Goal: Task Accomplishment & Management: Complete application form

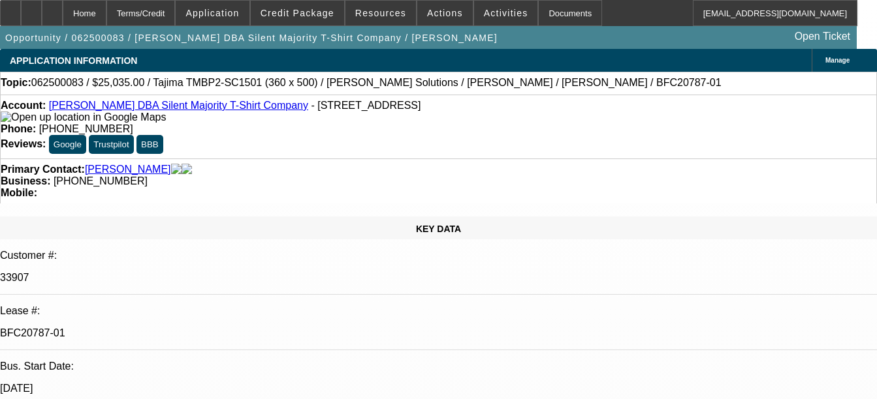
select select "0"
select select "6"
select select "0"
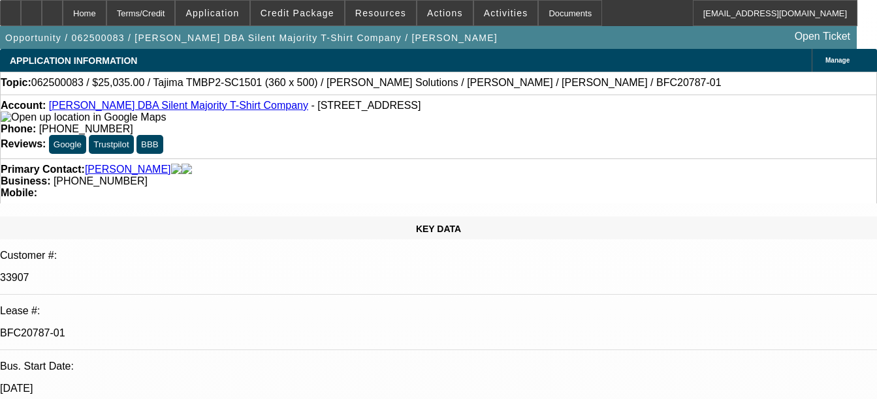
select select "0"
select select "6"
select select "0"
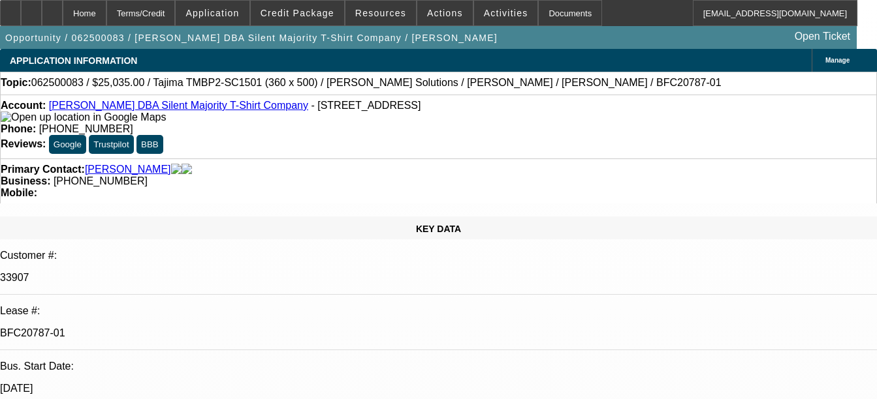
select select "0"
select select "6"
select select "0"
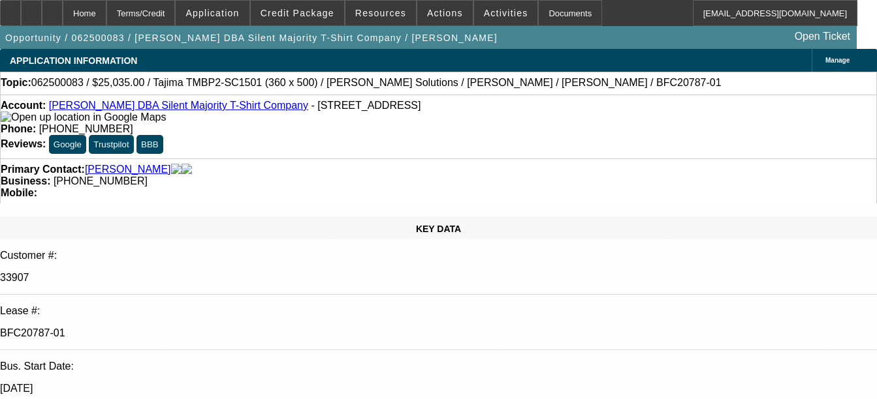
select select "6"
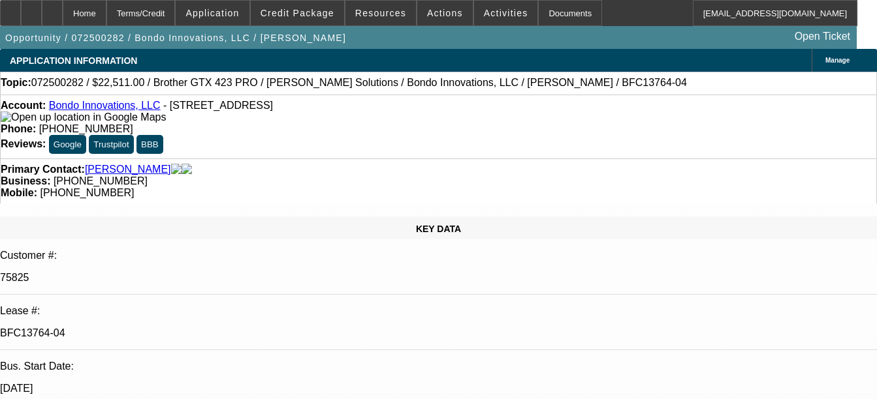
select select "0"
select select "0.1"
select select "0"
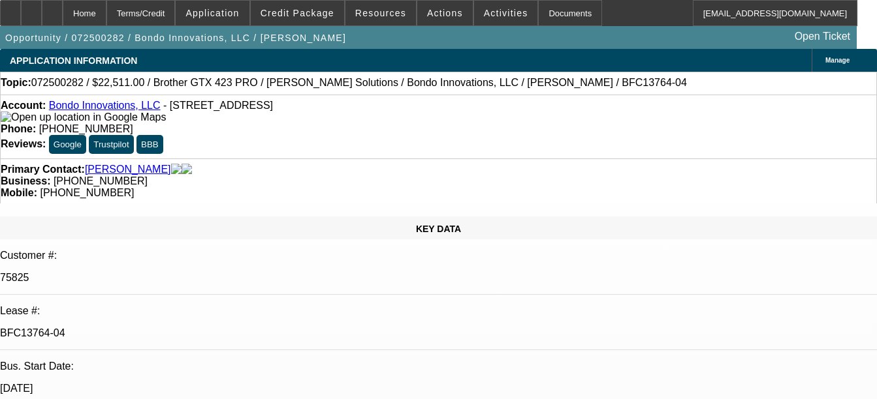
select select "0.1"
select select "0"
select select "0.1"
select select "1"
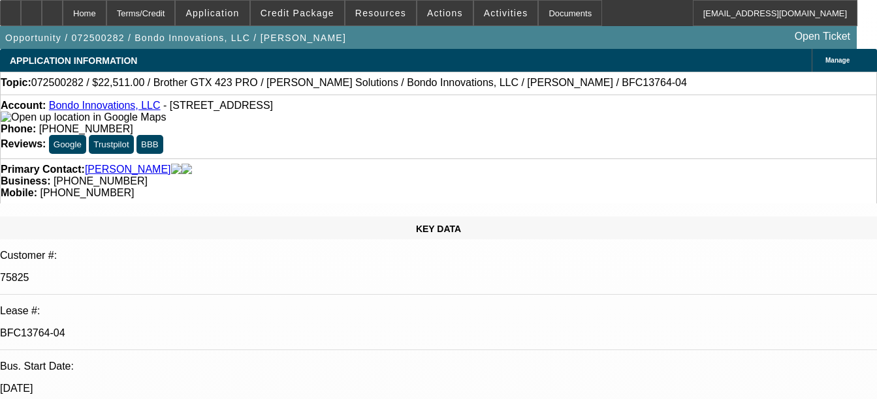
select select "1"
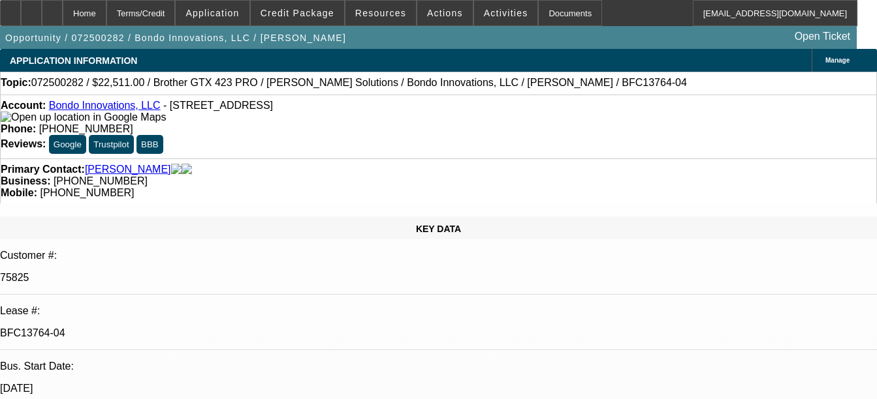
select select "4"
click at [555, 21] on div "Documents" at bounding box center [570, 13] width 64 height 26
click at [538, 14] on div "Documents" at bounding box center [570, 13] width 64 height 26
